Goal: Task Accomplishment & Management: Use online tool/utility

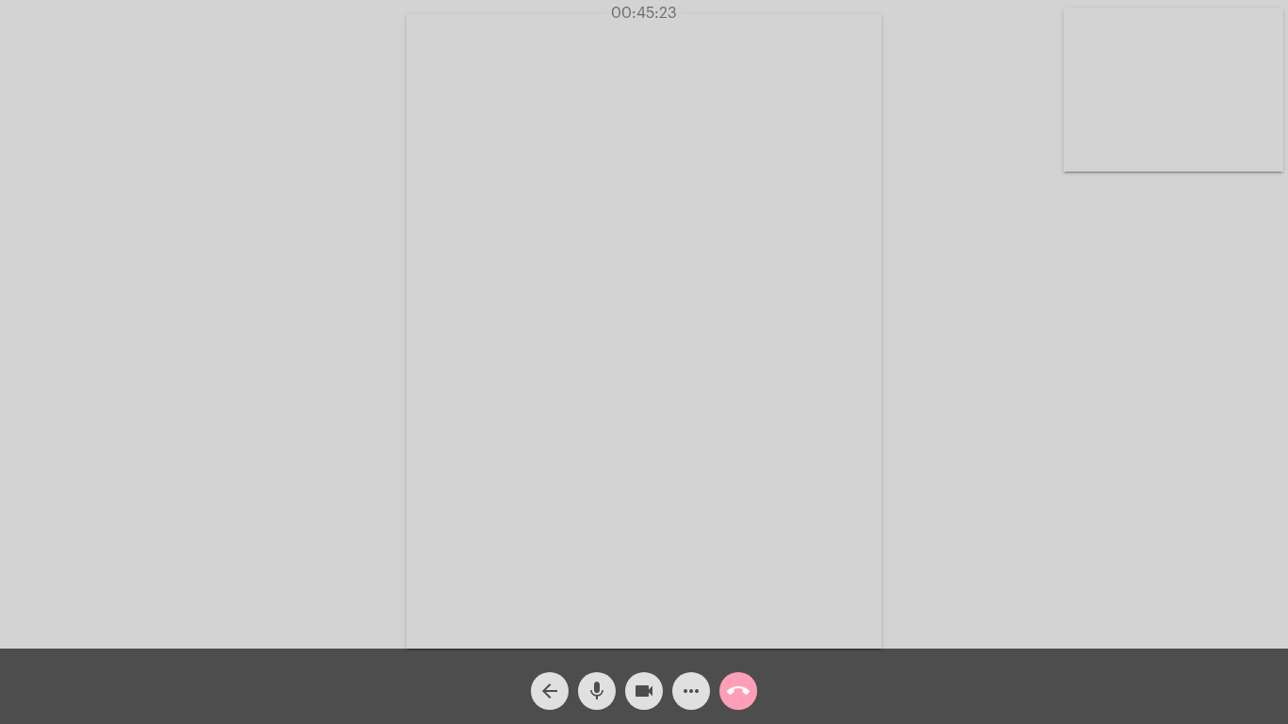
click at [736, 677] on span "call_end" at bounding box center [738, 691] width 23 height 38
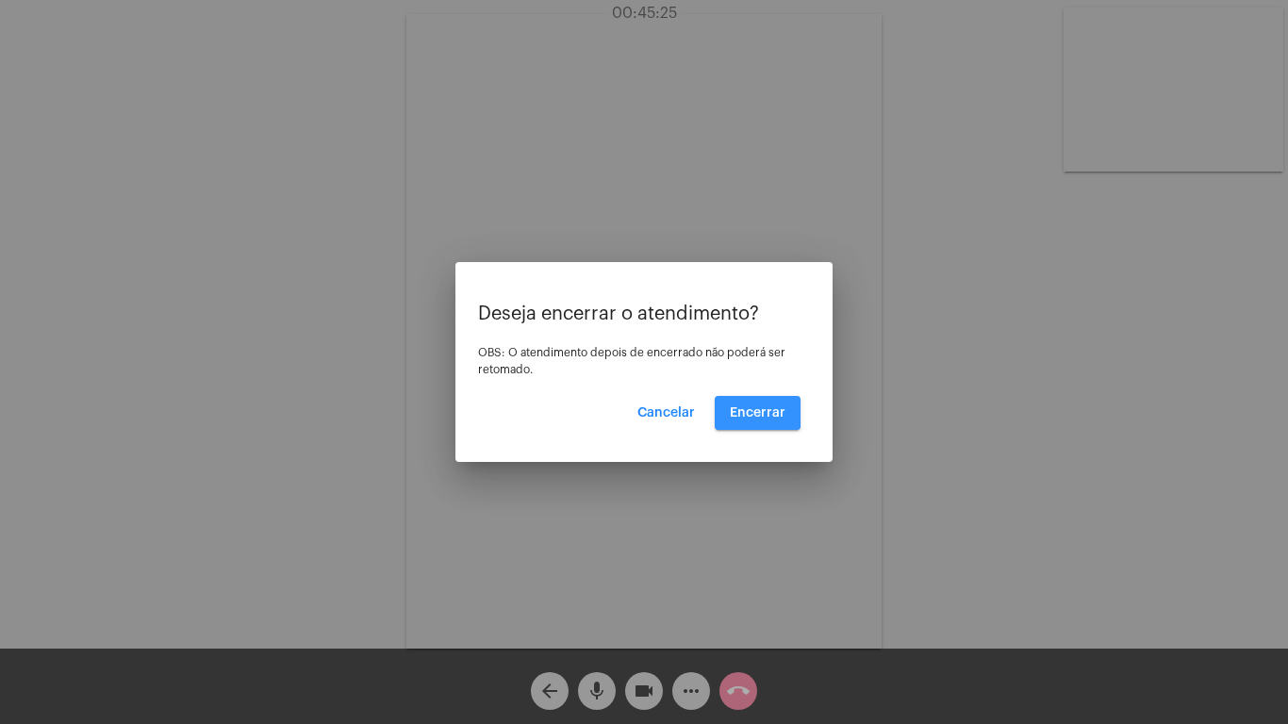
click at [747, 409] on span "Encerrar" at bounding box center [758, 412] width 56 height 13
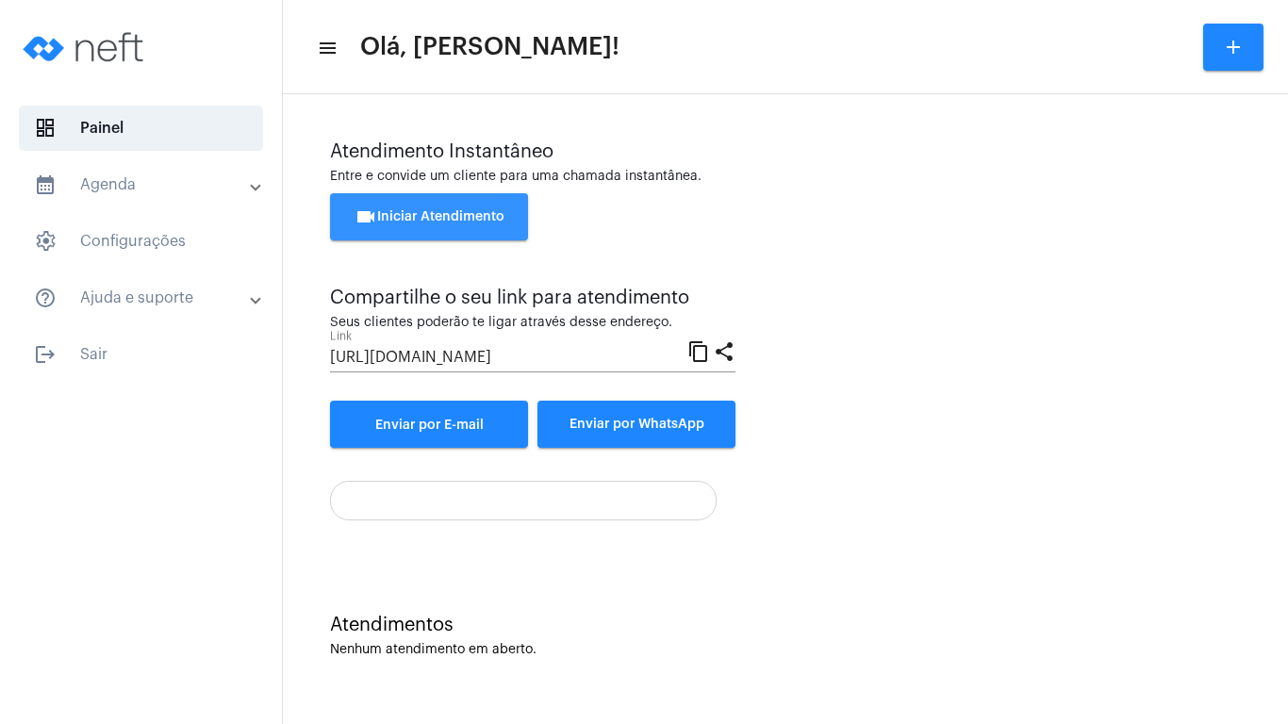
click at [421, 218] on span "videocam Iniciar Atendimento" at bounding box center [430, 216] width 150 height 13
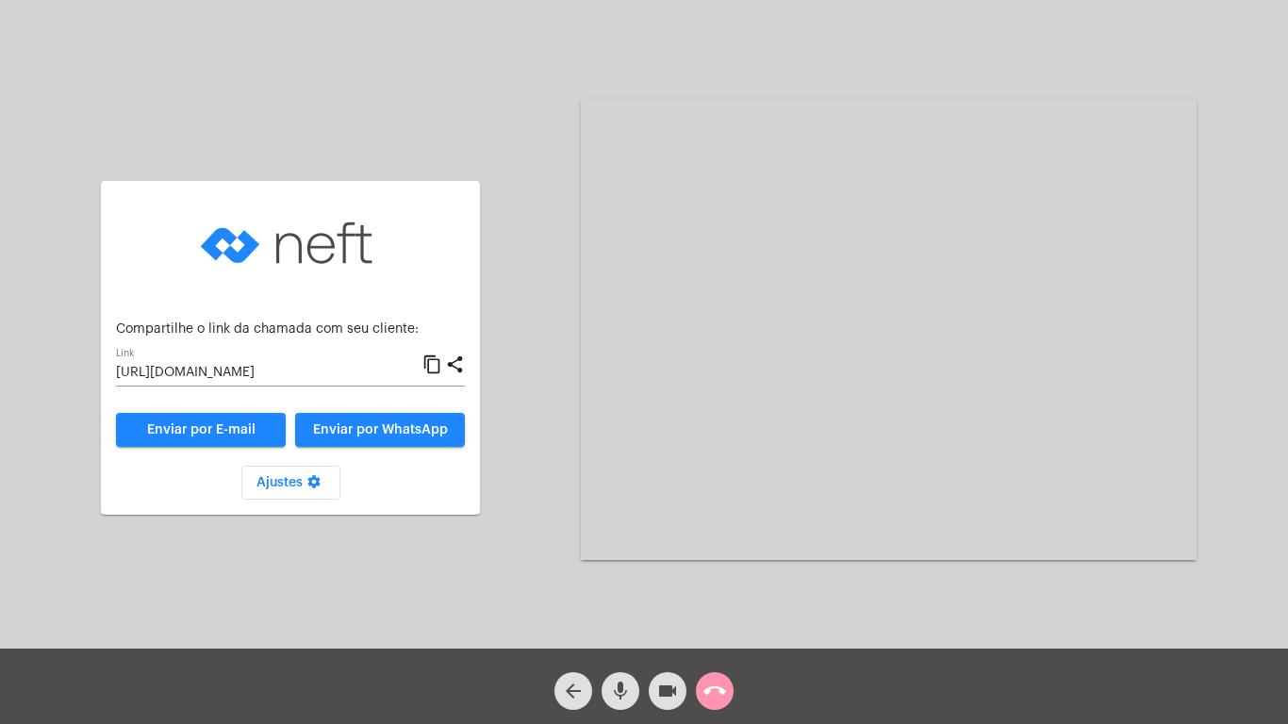
click at [431, 361] on mat-icon "content_copy" at bounding box center [433, 365] width 20 height 23
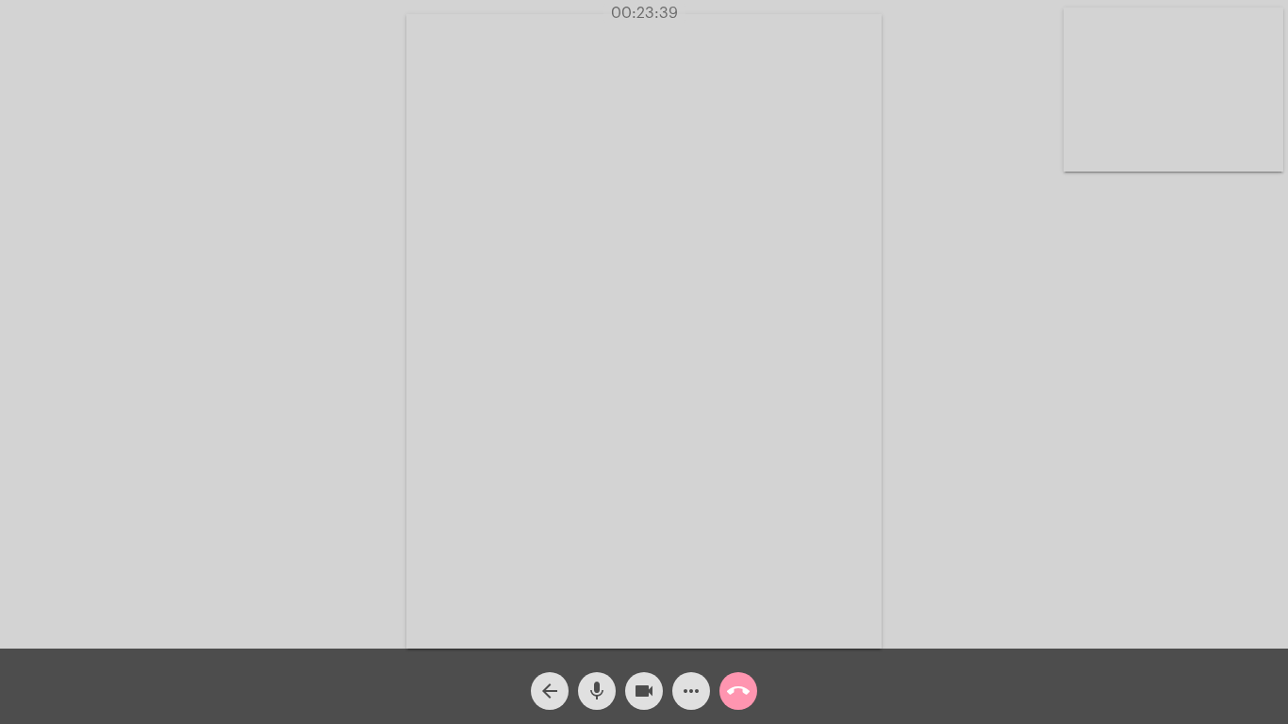
click at [1001, 307] on div "Acessando Câmera e Microfone..." at bounding box center [644, 329] width 1285 height 649
click at [1101, 127] on video at bounding box center [1174, 90] width 220 height 164
click at [506, 259] on video at bounding box center [799, 329] width 799 height 599
click at [489, 248] on video at bounding box center [303, 329] width 475 height 635
click at [738, 684] on mat-icon "call_end" at bounding box center [738, 691] width 23 height 23
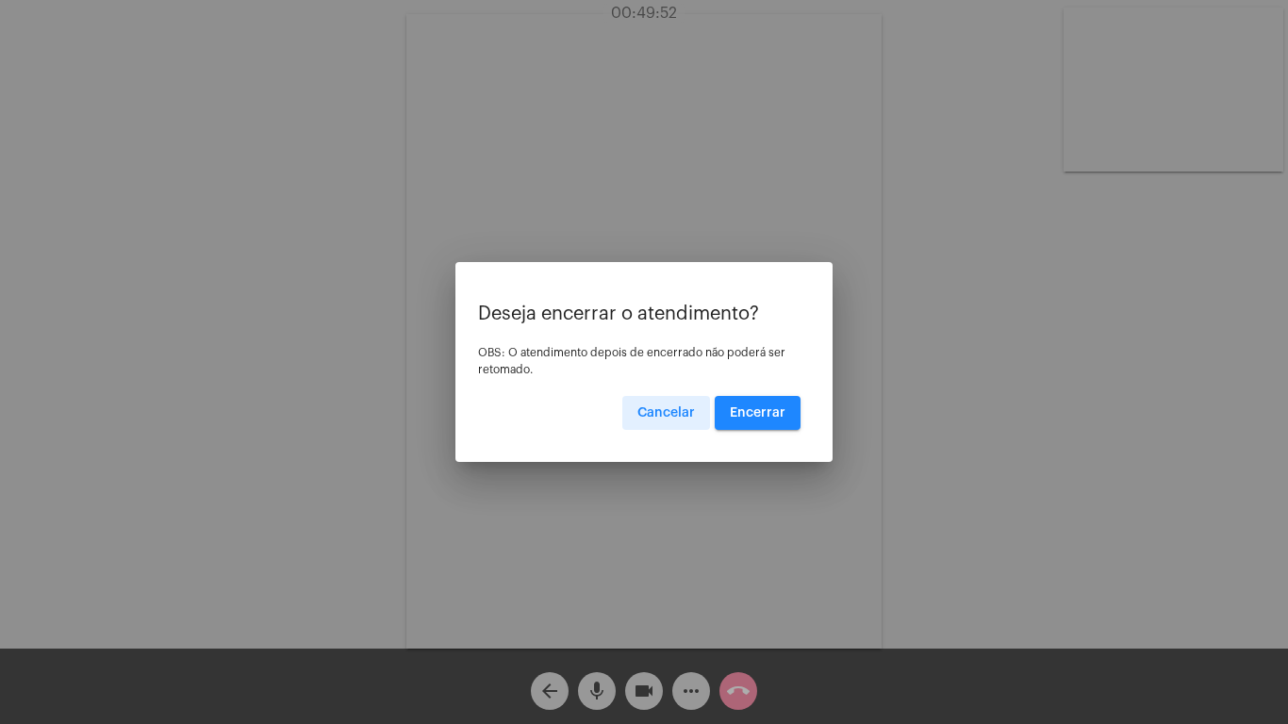
click at [750, 402] on button "Encerrar" at bounding box center [758, 413] width 86 height 34
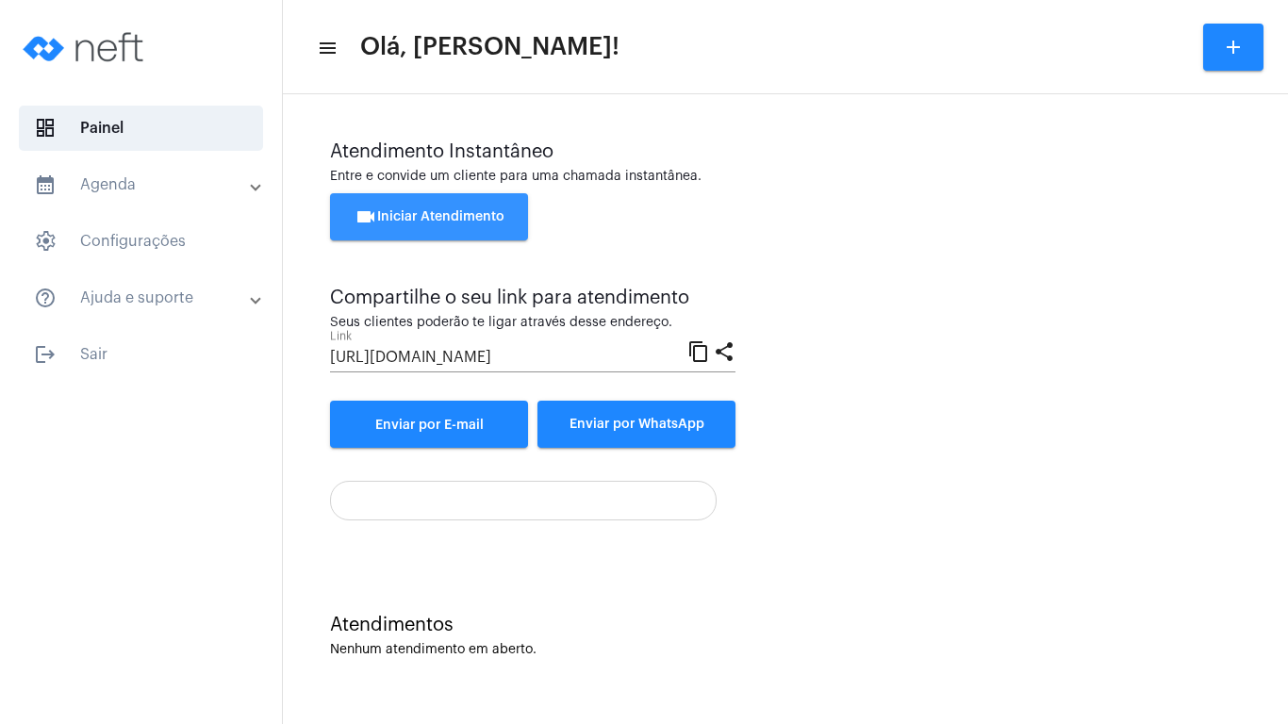
click at [398, 218] on span "videocam Iniciar Atendimento" at bounding box center [430, 216] width 150 height 13
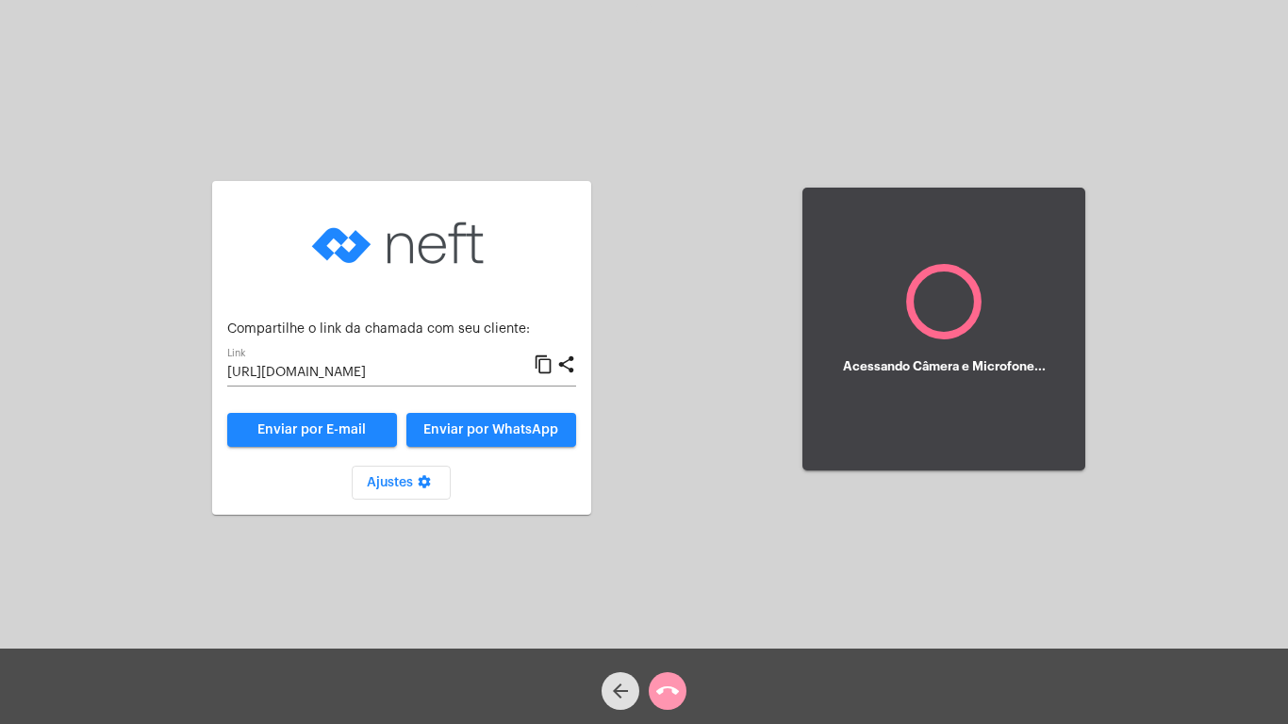
click at [536, 363] on mat-icon "content_copy" at bounding box center [544, 365] width 20 height 23
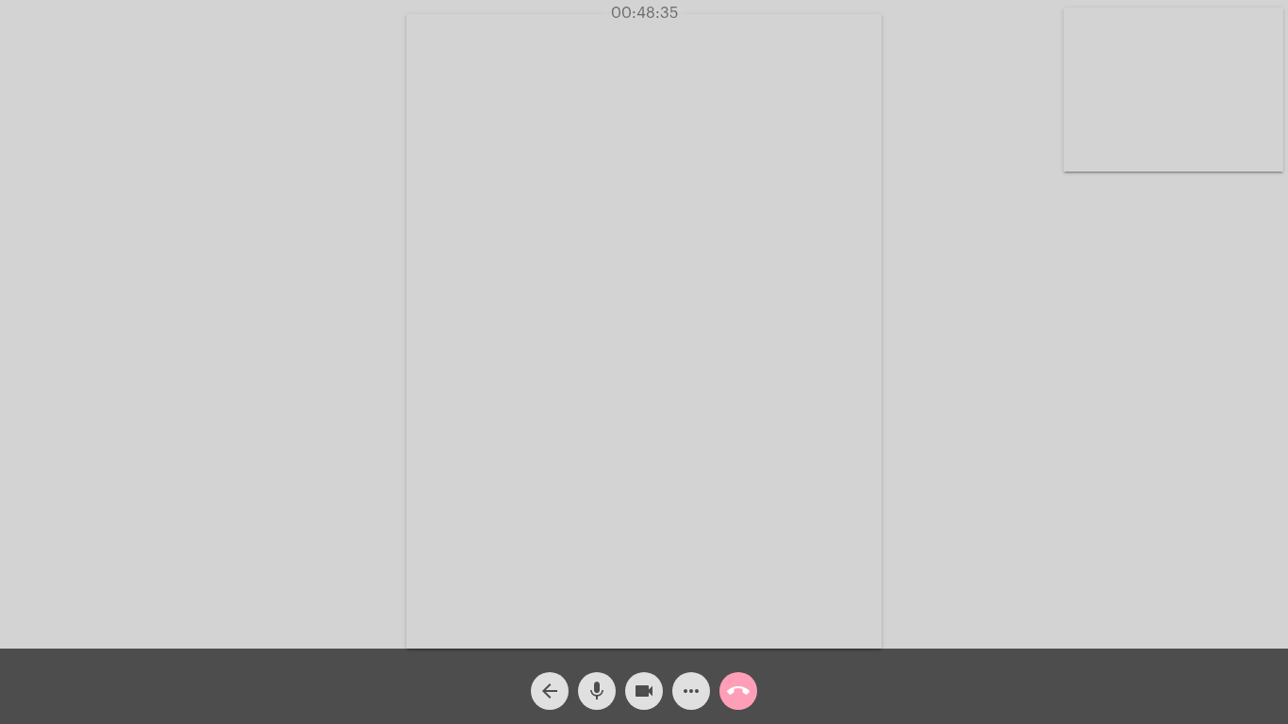
click at [738, 691] on mat-icon "call_end" at bounding box center [738, 691] width 23 height 23
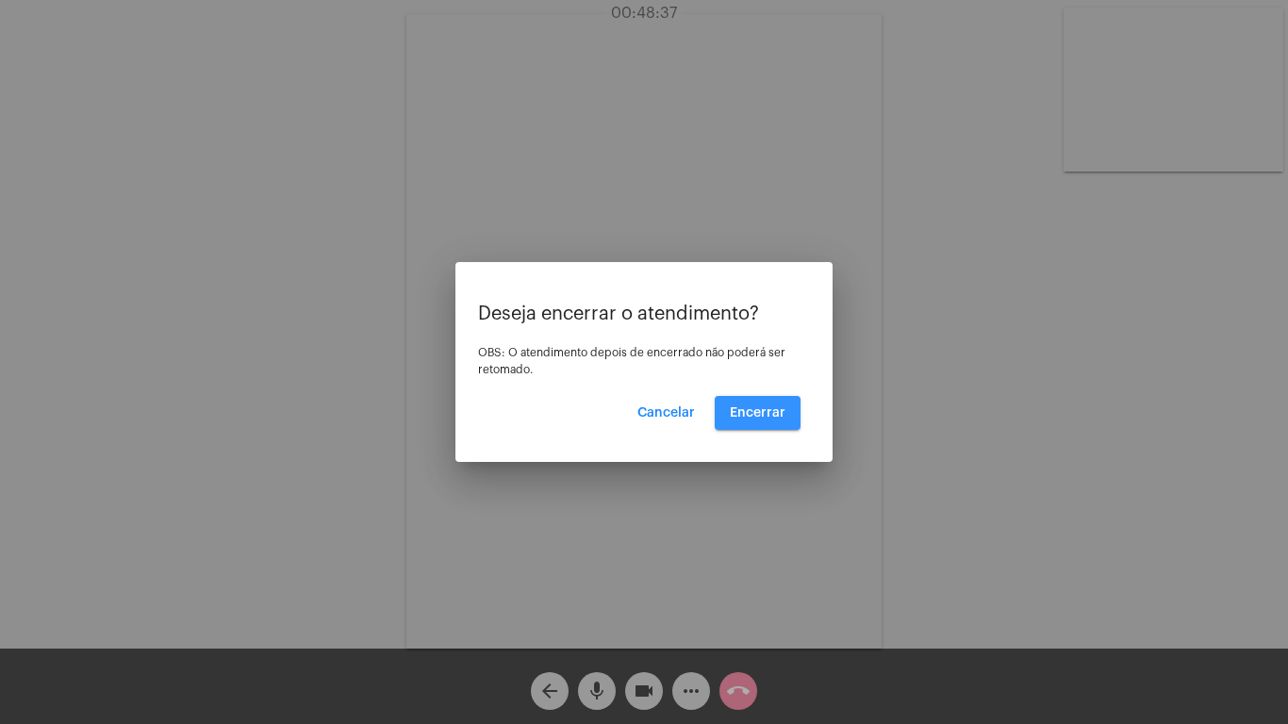
click at [759, 409] on span "Encerrar" at bounding box center [758, 412] width 56 height 13
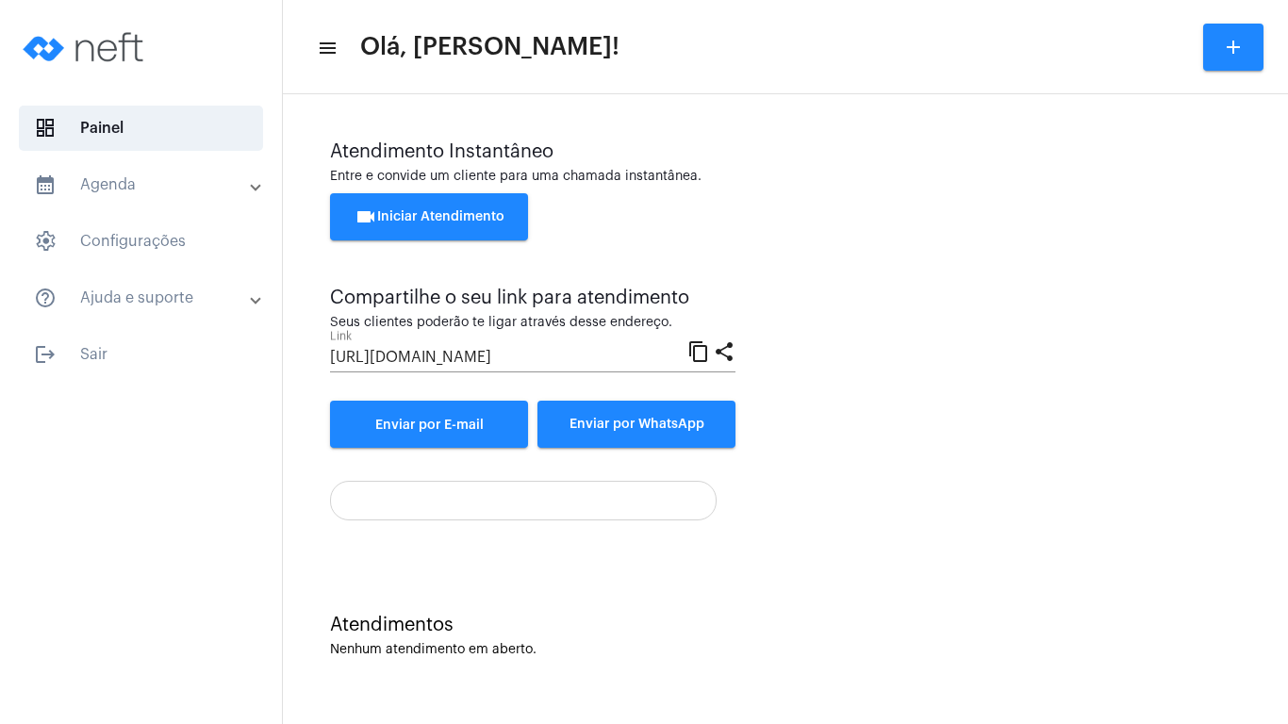
click at [412, 219] on span "videocam Iniciar Atendimento" at bounding box center [430, 216] width 150 height 13
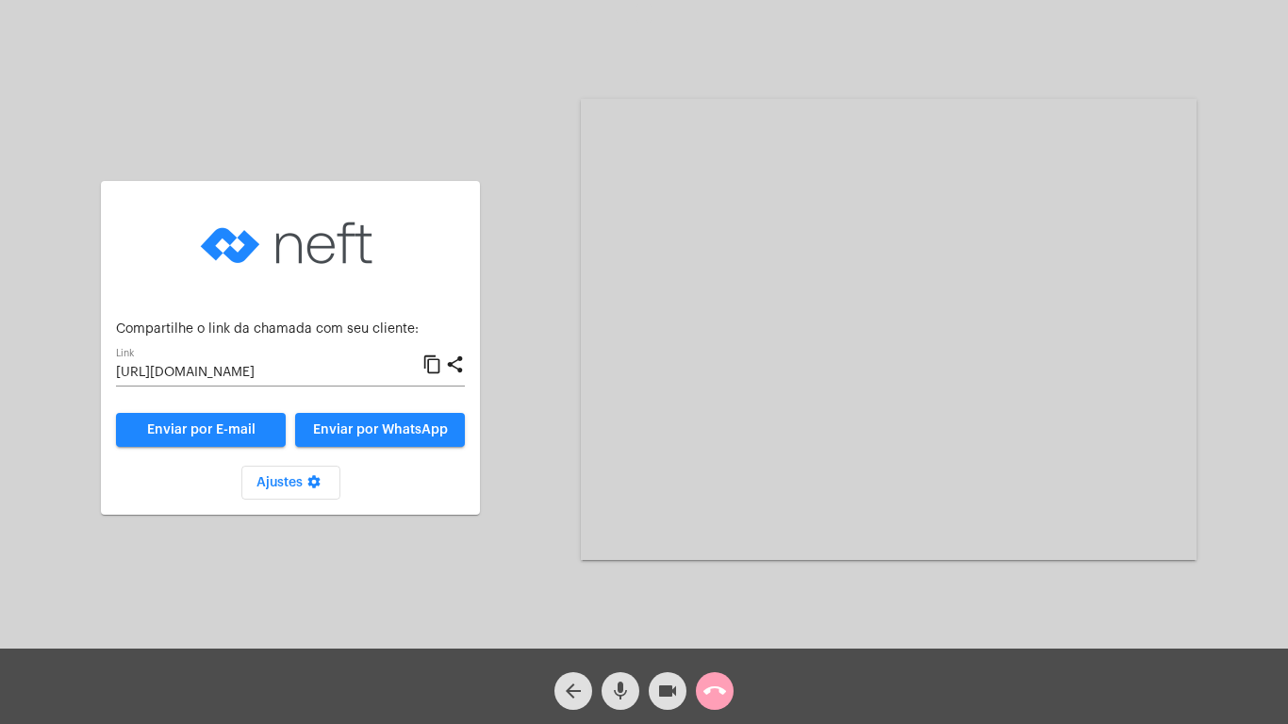
click at [714, 688] on mat-icon "call_end" at bounding box center [715, 691] width 23 height 23
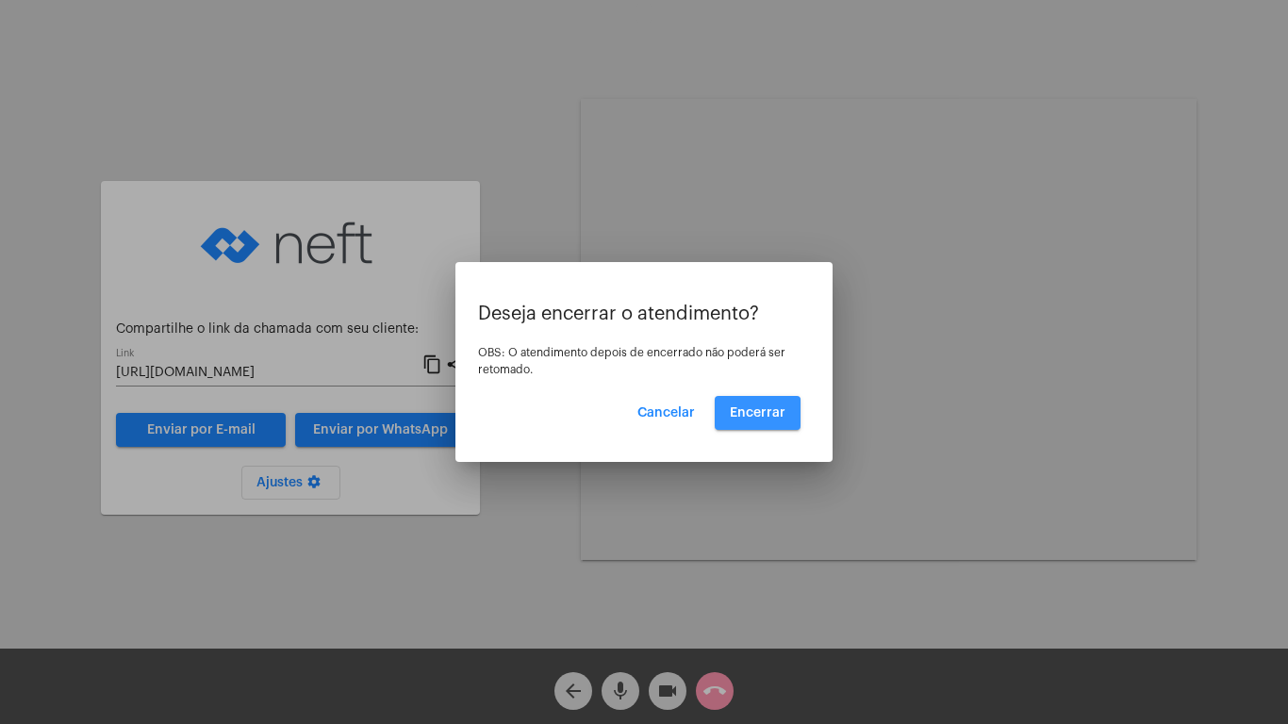
click at [754, 414] on span "Encerrar" at bounding box center [758, 412] width 56 height 13
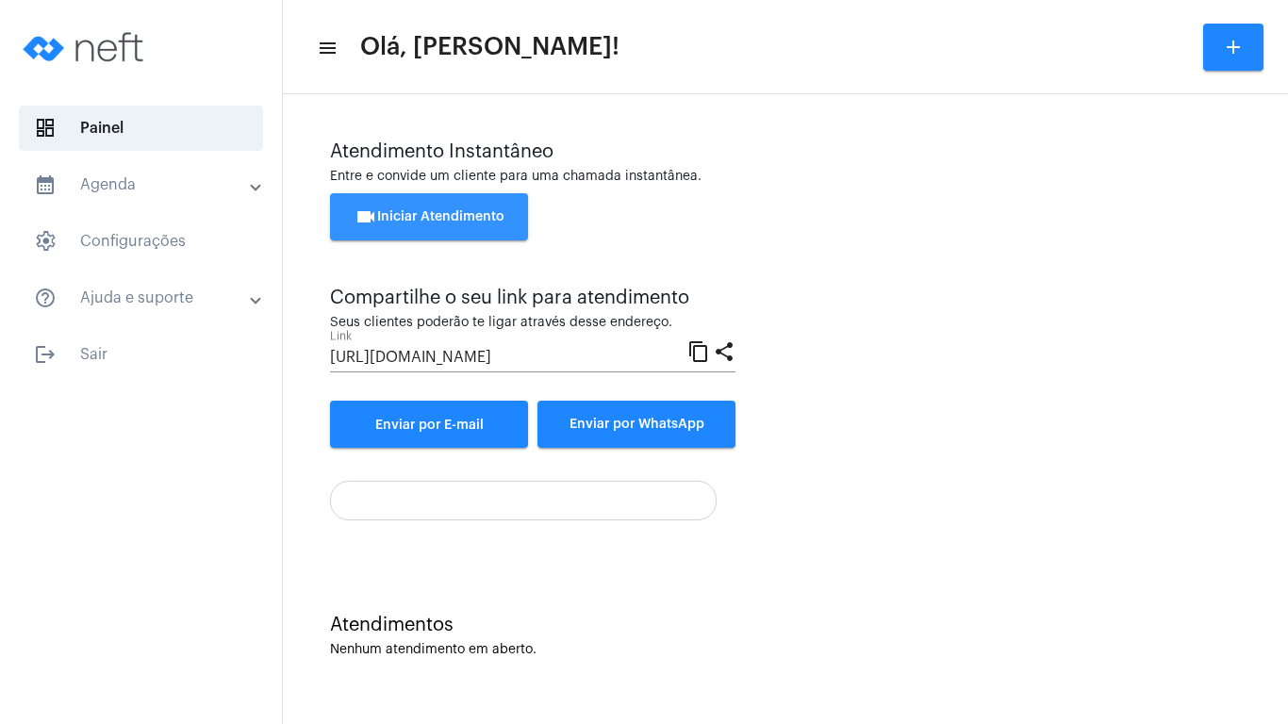
click at [439, 209] on button "videocam Iniciar Atendimento" at bounding box center [429, 216] width 198 height 47
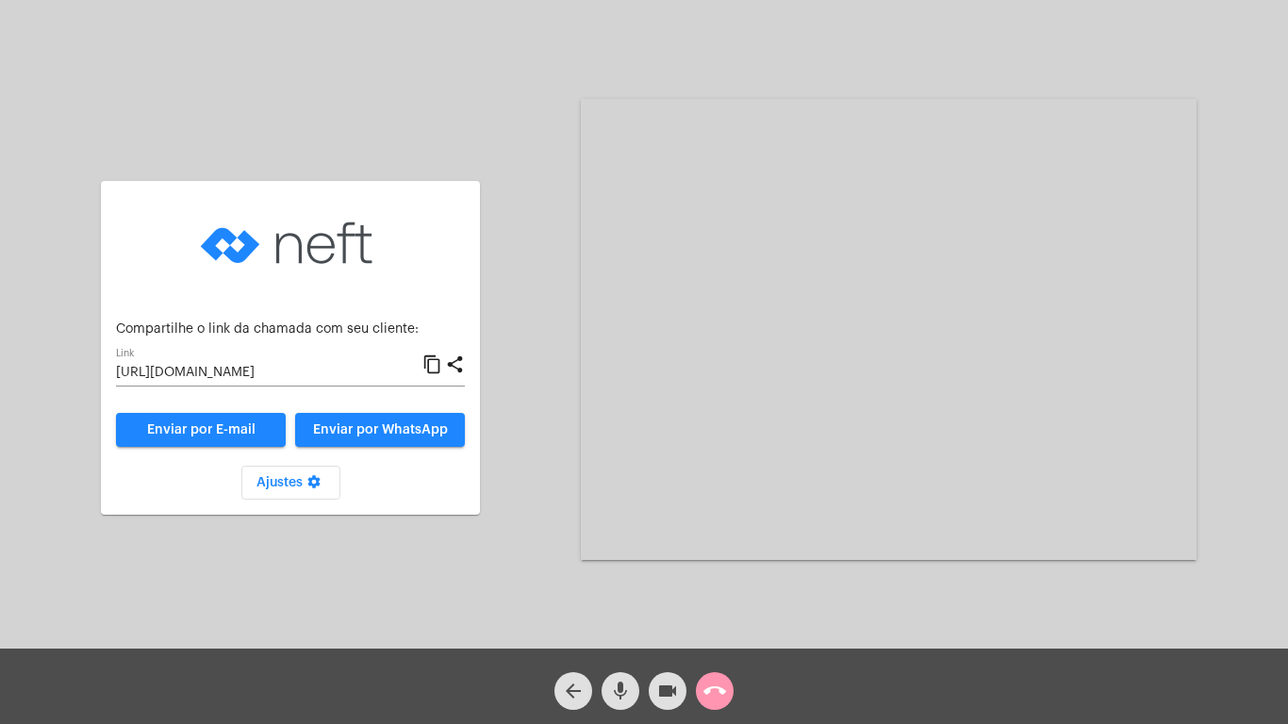
click at [431, 361] on mat-icon "content_copy" at bounding box center [433, 365] width 20 height 23
